Goal: Information Seeking & Learning: Learn about a topic

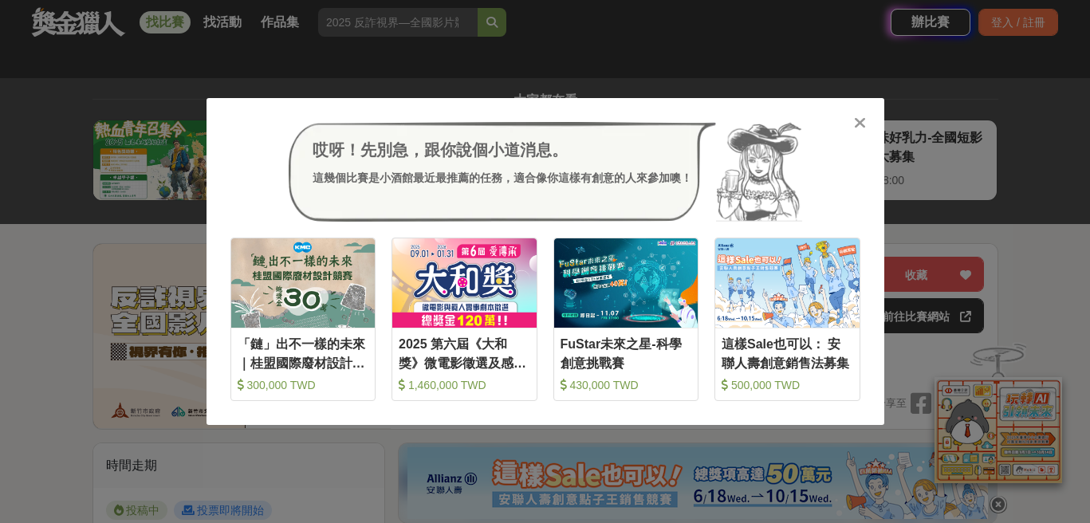
scroll to position [797, 0]
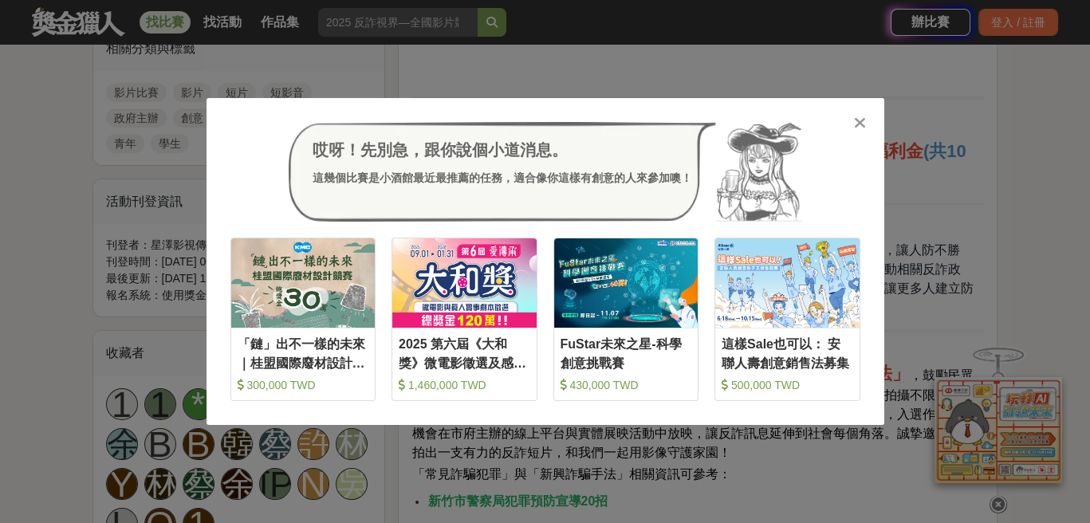
click at [868, 116] on div "哎呀！先別急，跟你說個小道消息。 這幾個比賽是小酒館最近最推薦的任務，適合像你這樣有創意的人來參加噢！ 收藏 「鏈」出不一樣的未來｜桂盟國際廢材設計競賽 30…" at bounding box center [546, 262] width 678 height 328
click at [848, 128] on div "哎呀！先別急，跟你說個小道消息。 這幾個比賽是小酒館最近最推薦的任務，適合像你這樣有創意的人來參加噢！" at bounding box center [545, 172] width 630 height 100
click at [862, 124] on icon at bounding box center [860, 123] width 12 height 16
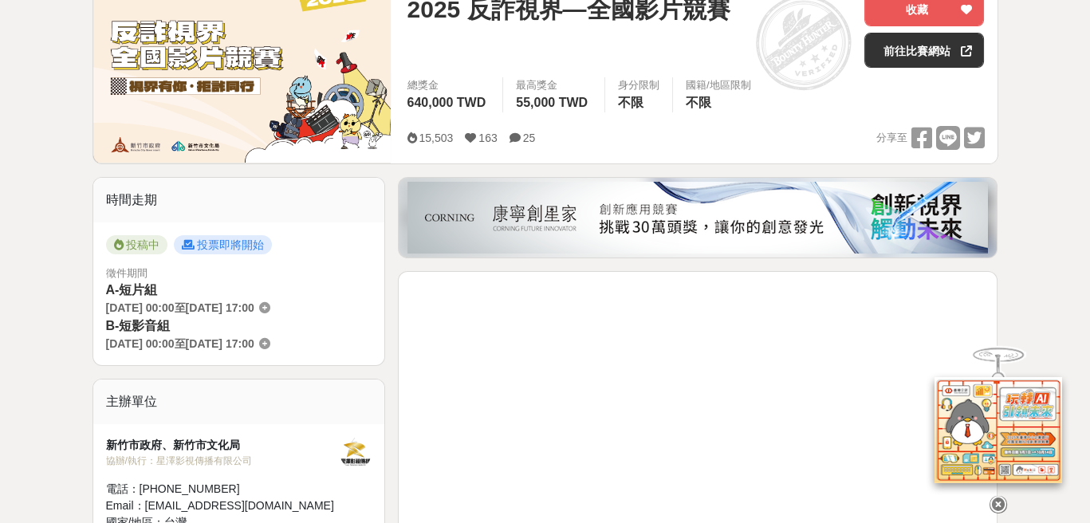
scroll to position [0, 0]
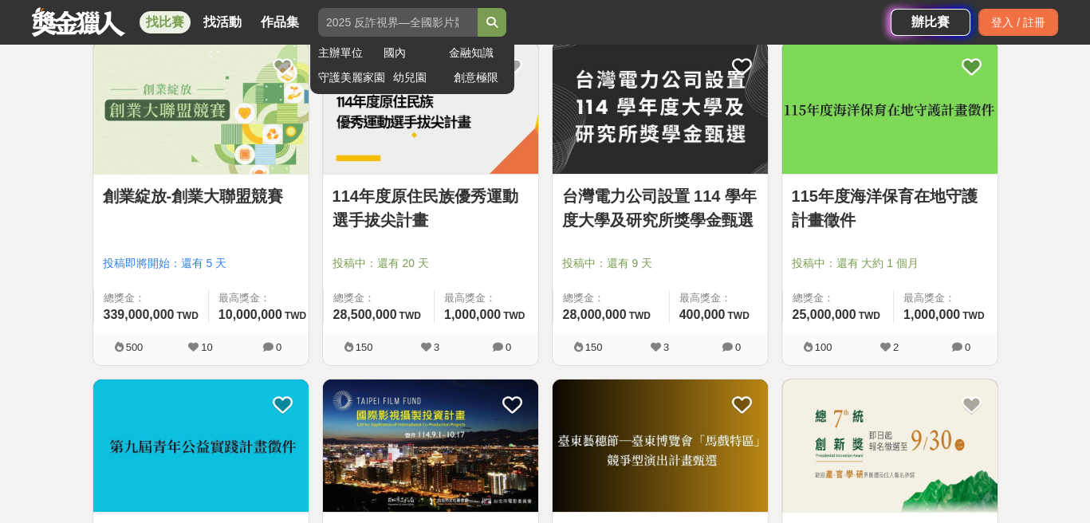
click at [405, 27] on input "search" at bounding box center [397, 22] width 159 height 29
click at [478, 8] on button "submit" at bounding box center [492, 22] width 29 height 29
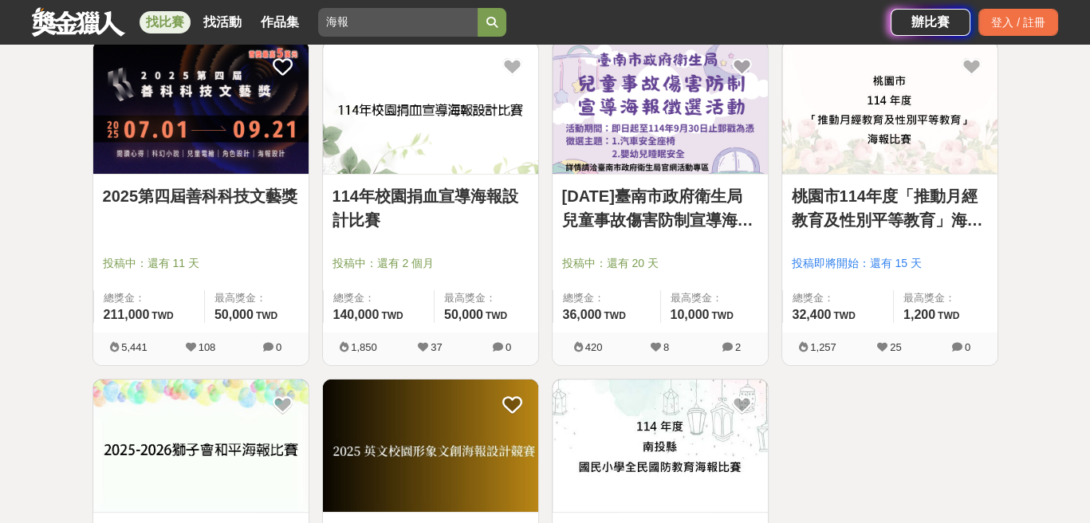
type input "海報"
click at [585, 18] on div "找比賽 找活動 作品集 海報 主辦單位 國內 金融知識 守護美麗家園 幼兒園 創意極限" at bounding box center [461, 22] width 859 height 45
click at [57, 207] on div "全部 設計 影像 寫作 商業 音樂 運動 其他 國際 所有分類 進階篩選 7 個比賽 綜合 熱門 獎金 截止 最新 海報 尚未截止 重置條件 2025第四屆善…" at bounding box center [545, 344] width 1090 height 1148
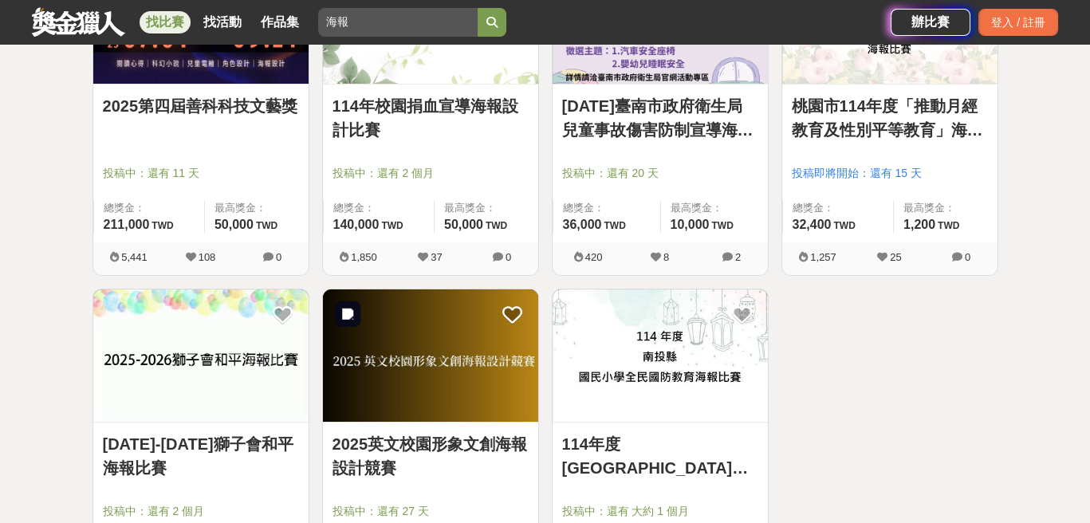
scroll to position [266, 0]
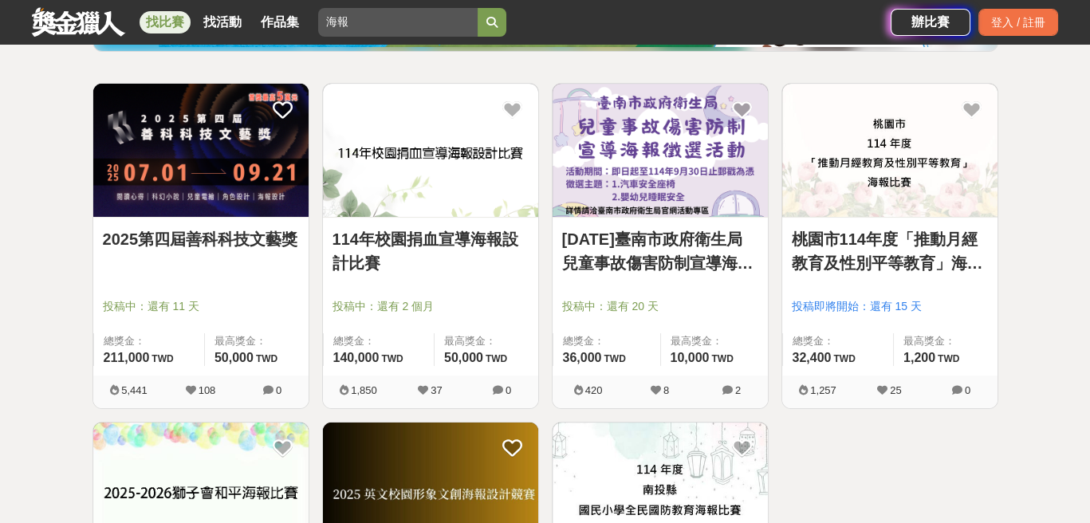
click at [453, 240] on link "114年校園捐血宣導海報設計比賽" at bounding box center [431, 251] width 196 height 48
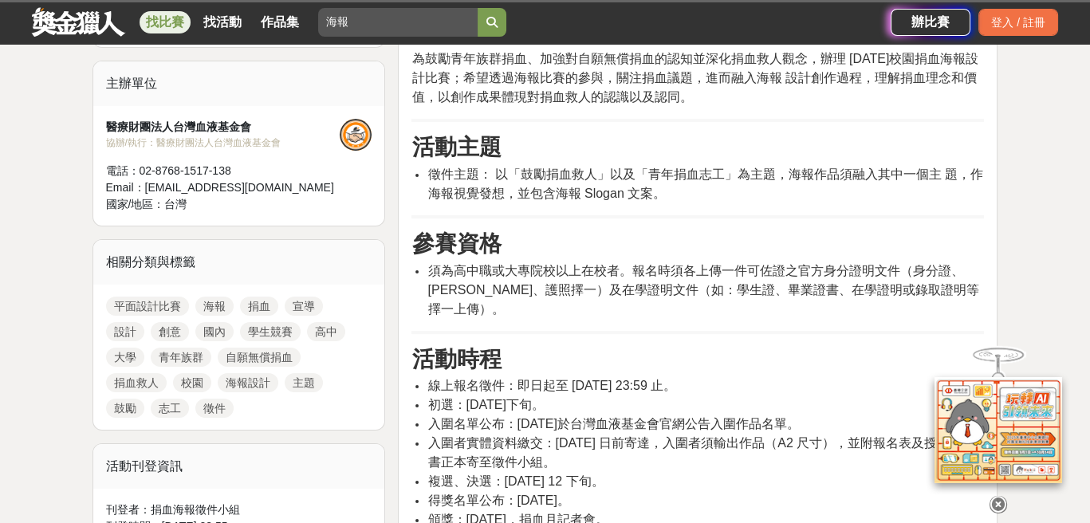
scroll to position [664, 0]
